Goal: Transaction & Acquisition: Purchase product/service

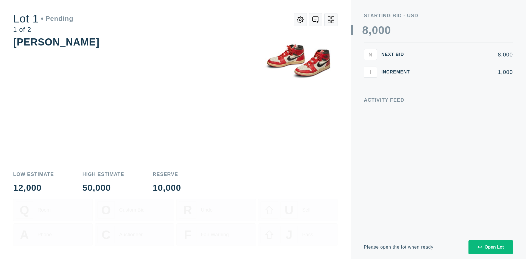
click at [478, 245] on icon at bounding box center [479, 247] width 4 height 4
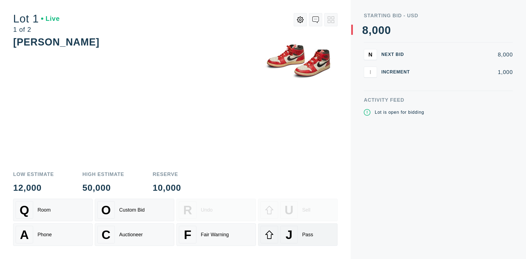
click at [287, 231] on span "J" at bounding box center [288, 235] width 7 height 14
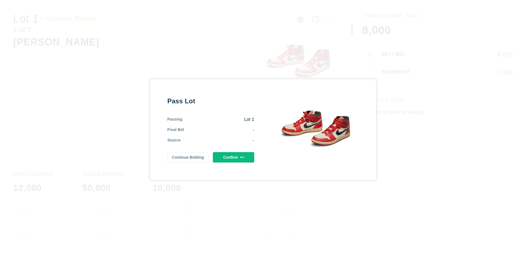
click at [232, 157] on button "Confirm" at bounding box center [233, 157] width 41 height 10
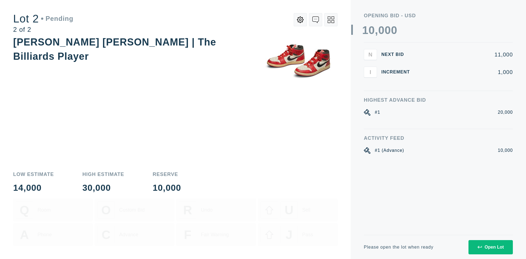
click at [489, 249] on div "Open Lot" at bounding box center [490, 247] width 26 height 5
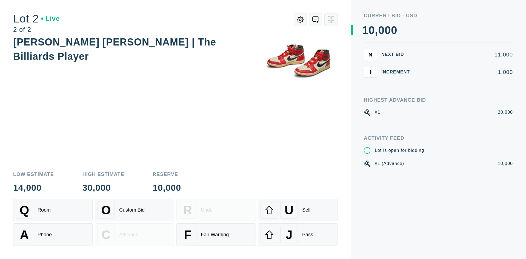
click at [192, 135] on div "[PERSON_NAME] [PERSON_NAME] | The Billiards Player" at bounding box center [175, 100] width 324 height 130
click at [202, 163] on div "[PERSON_NAME] [PERSON_NAME] | The Billiards Player" at bounding box center [175, 100] width 324 height 130
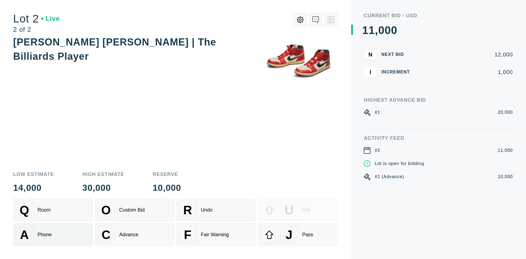
click at [61, 239] on div "A Phone" at bounding box center [53, 235] width 74 height 18
click at [72, 209] on div "Q Room" at bounding box center [53, 210] width 74 height 18
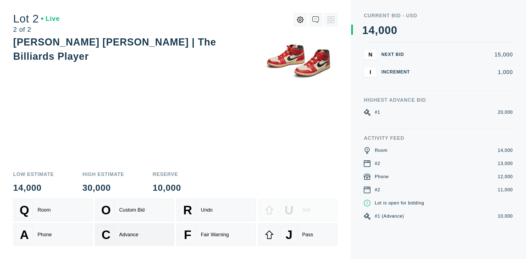
click at [130, 237] on div "Advance" at bounding box center [128, 235] width 19 height 6
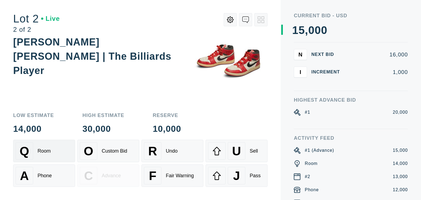
click at [54, 156] on div "Q Room" at bounding box center [44, 151] width 57 height 18
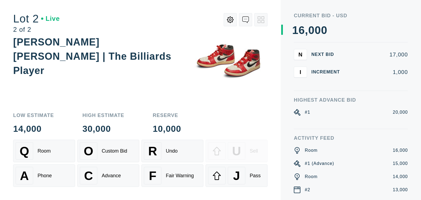
click at [300, 76] on button "I" at bounding box center [300, 72] width 13 height 11
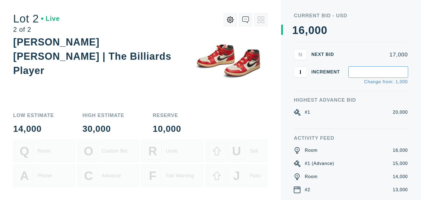
click at [361, 71] on input "text" at bounding box center [377, 72] width 59 height 11
type input "100"
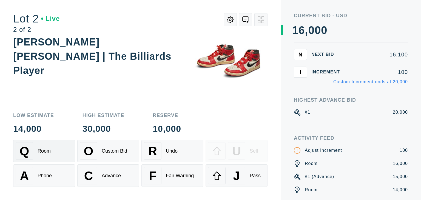
click at [39, 155] on div "Q Room" at bounding box center [44, 151] width 57 height 18
click at [45, 173] on div "Phone" at bounding box center [45, 176] width 14 height 6
click at [111, 168] on div "C Advance" at bounding box center [108, 176] width 57 height 18
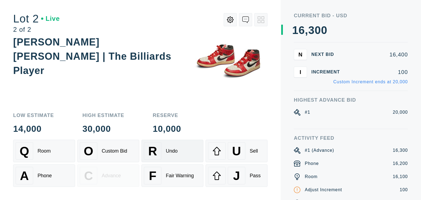
click at [171, 155] on div "R Undo" at bounding box center [172, 151] width 57 height 18
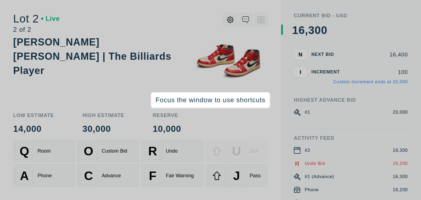
click at [136, 133] on div "Low Estimate 14,000 High Estimate 30,000 Reserve 10,000 Q Room O Custom Bid R U…" at bounding box center [140, 153] width 254 height 94
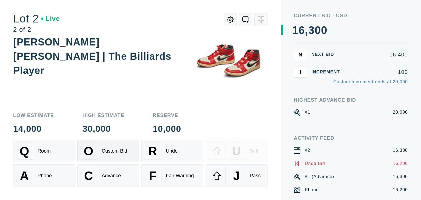
click at [100, 155] on div "O Custom Bid" at bounding box center [108, 151] width 57 height 18
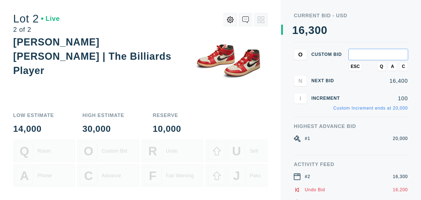
click at [362, 54] on input "text" at bounding box center [377, 54] width 59 height 11
type input "16,450"
click at [383, 66] on span "Q" at bounding box center [381, 66] width 3 height 5
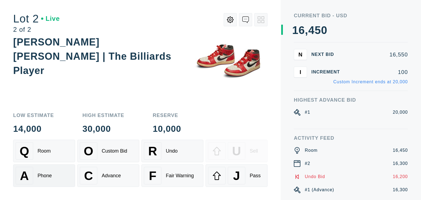
click at [44, 177] on div "Phone" at bounding box center [45, 176] width 14 height 6
